Goal: Task Accomplishment & Management: Manage account settings

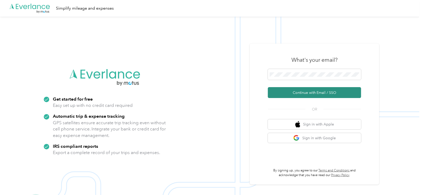
click at [289, 94] on button "Continue with Email / SSO" at bounding box center [314, 92] width 93 height 11
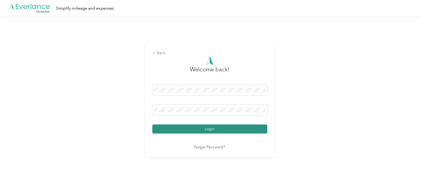
click at [220, 128] on button "Login" at bounding box center [209, 128] width 115 height 9
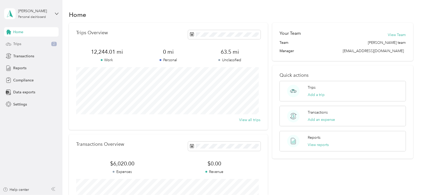
click at [20, 45] on span "Trips" at bounding box center [17, 43] width 8 height 5
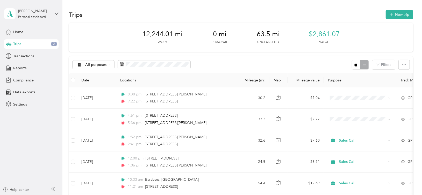
drag, startPoint x: 20, startPoint y: 45, endPoint x: 89, endPoint y: 84, distance: 79.7
click at [89, 84] on section "[PERSON_NAME] Personal dashboard Home Trips 2 Transactions Reports Compliance D…" at bounding box center [209, 97] width 419 height 195
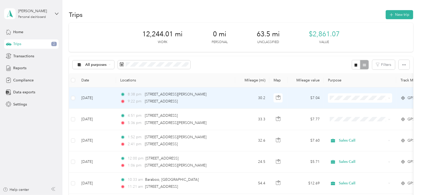
click at [290, 97] on td "$7.04" at bounding box center [305, 97] width 36 height 21
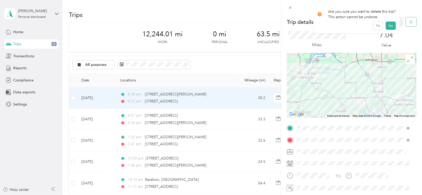
click at [409, 23] on icon "button" at bounding box center [411, 22] width 4 height 4
click at [390, 27] on button "Yes" at bounding box center [390, 28] width 10 height 8
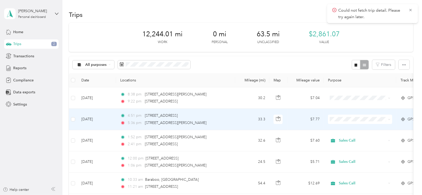
click at [294, 116] on td "$7.77" at bounding box center [305, 118] width 36 height 21
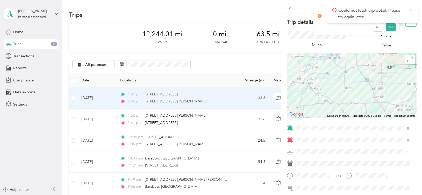
click at [406, 24] on button "button" at bounding box center [410, 21] width 11 height 9
click at [390, 30] on button "Yes" at bounding box center [390, 28] width 10 height 8
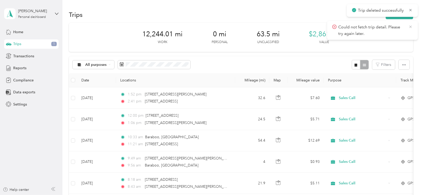
click at [410, 26] on icon at bounding box center [410, 26] width 4 height 5
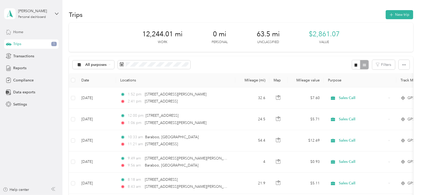
click at [16, 33] on span "Home" at bounding box center [18, 31] width 10 height 5
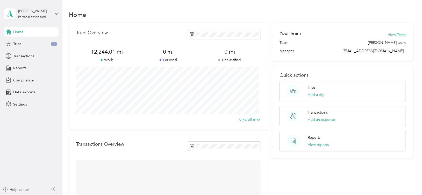
click at [57, 15] on icon at bounding box center [57, 14] width 4 height 4
click at [33, 41] on div "Log out" at bounding box center [59, 42] width 102 height 9
